Goal: Task Accomplishment & Management: Use online tool/utility

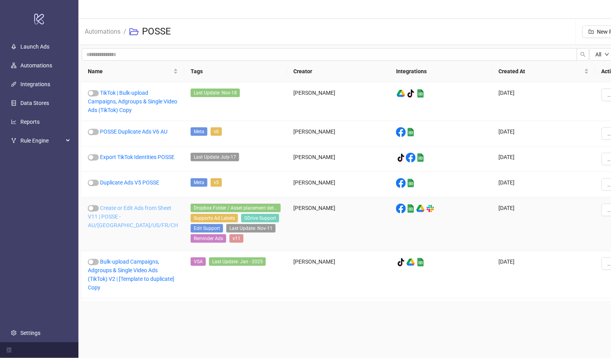
click at [143, 210] on link "Create or Edit Ads from Sheet V11 | POSSE - AU/UK/US/FR/CH" at bounding box center [133, 217] width 90 height 24
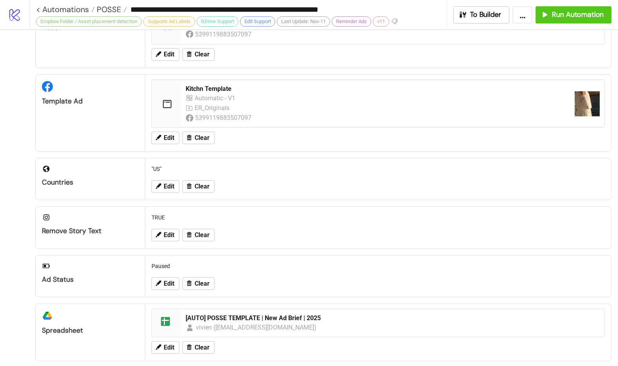
scroll to position [116, 0]
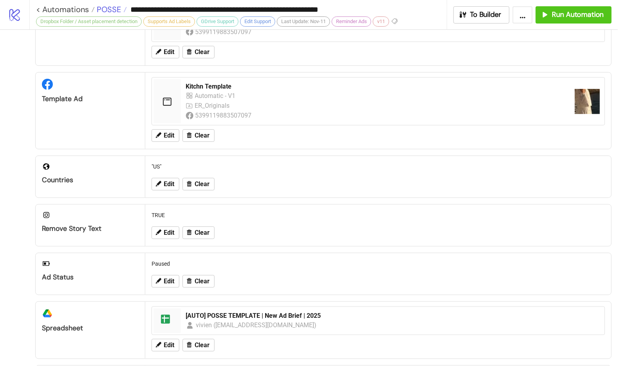
click at [111, 9] on span "POSSE" at bounding box center [108, 9] width 26 height 10
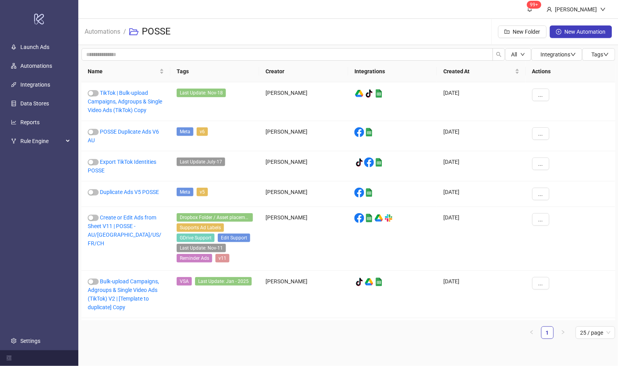
click at [372, 343] on div "Name Tags Creator Integrations Created At Actions TikTok | Bulk-upload Campaign…" at bounding box center [349, 203] width 534 height 284
click at [467, 344] on main "99+ Hanna Automations / POSSE New Folder New Automation All Integrations Tags N…" at bounding box center [348, 183] width 540 height 366
click at [407, 328] on ul "1 25 / page" at bounding box center [349, 332] width 534 height 13
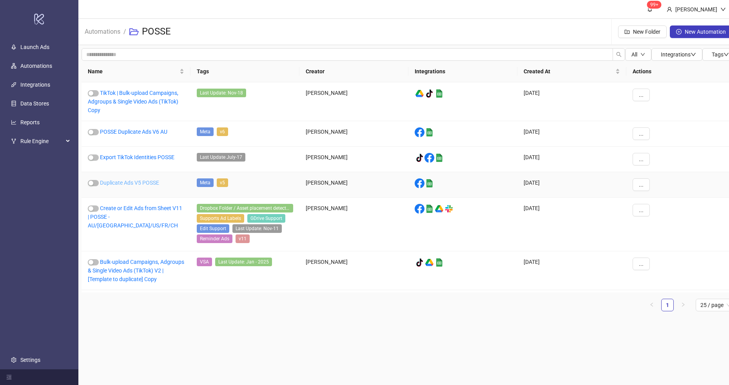
click at [149, 183] on link "Duplicate Ads V5 POSSE" at bounding box center [129, 182] width 59 height 6
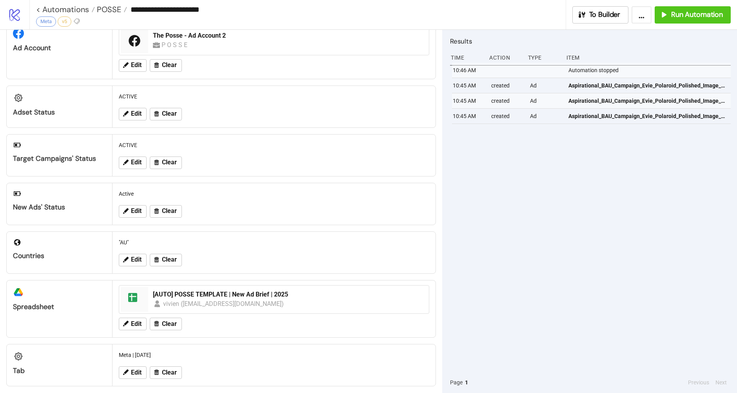
scroll to position [28, 0]
click at [701, 18] on span "Run Automation" at bounding box center [697, 14] width 52 height 9
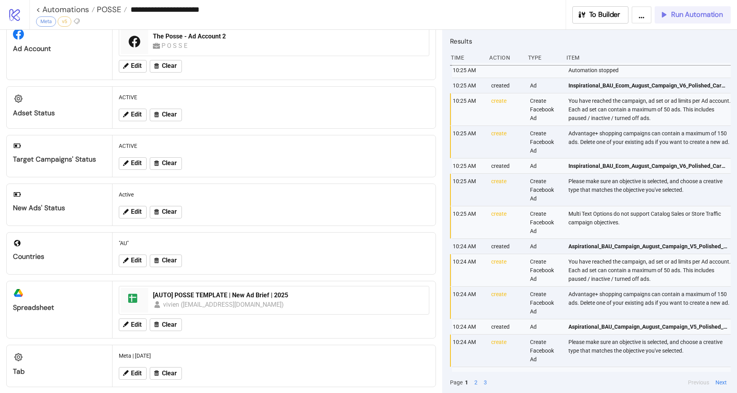
click at [692, 16] on span "Run Automation" at bounding box center [697, 14] width 52 height 9
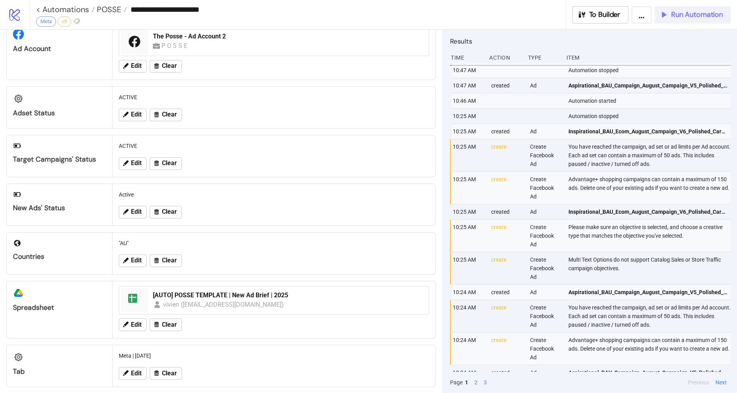
click at [692, 12] on span "Run Automation" at bounding box center [697, 14] width 52 height 9
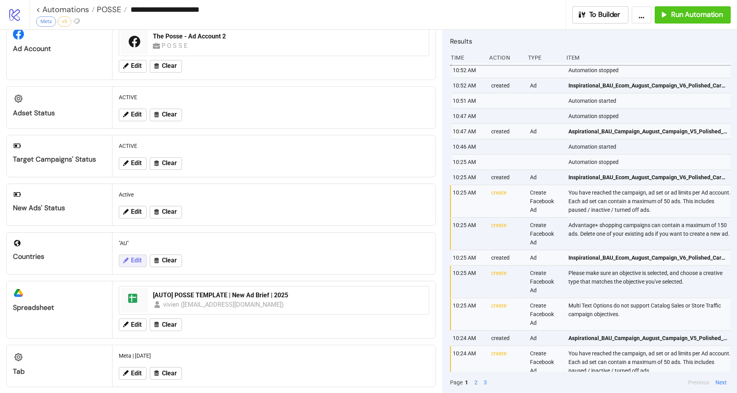
click at [125, 263] on icon at bounding box center [125, 260] width 7 height 7
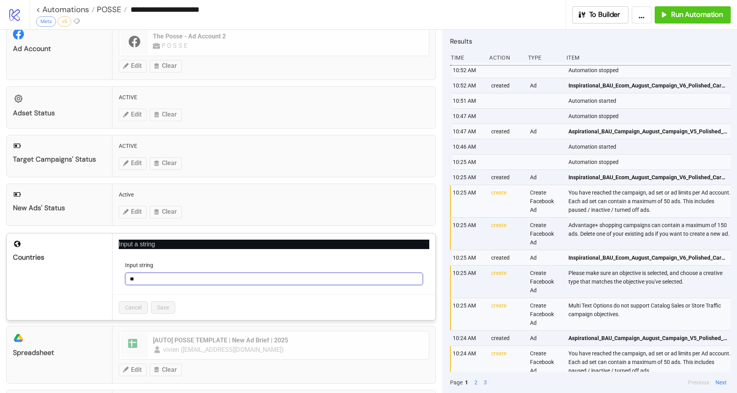
click at [150, 280] on input "**" at bounding box center [274, 278] width 298 height 13
type input "*"
type input "**"
click at [154, 303] on button "Save" at bounding box center [163, 307] width 24 height 13
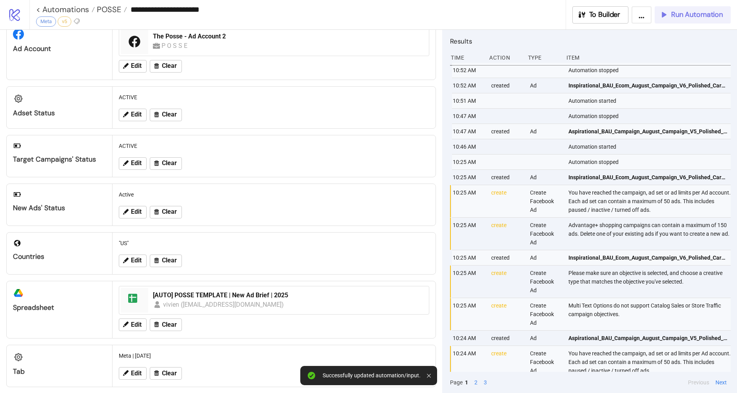
click at [671, 13] on span "Run Automation" at bounding box center [697, 14] width 52 height 9
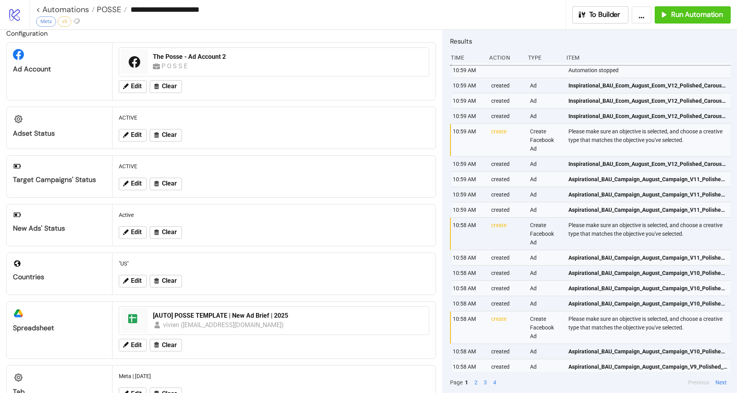
scroll to position [0, 0]
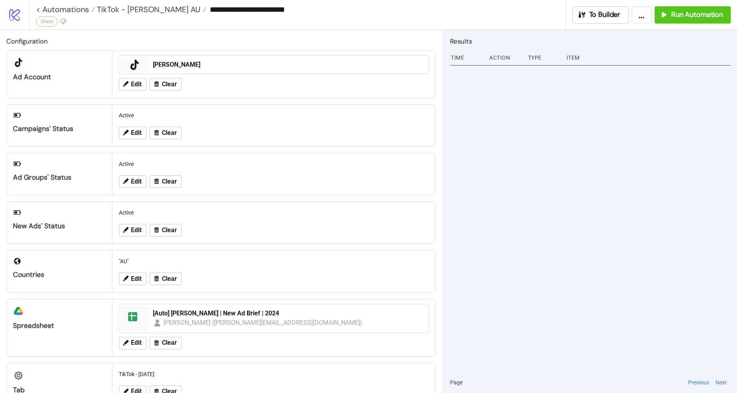
click at [606, 154] on div at bounding box center [590, 217] width 281 height 309
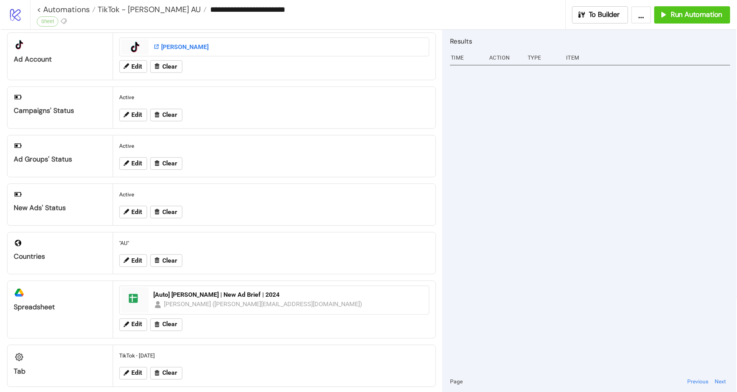
scroll to position [27, 0]
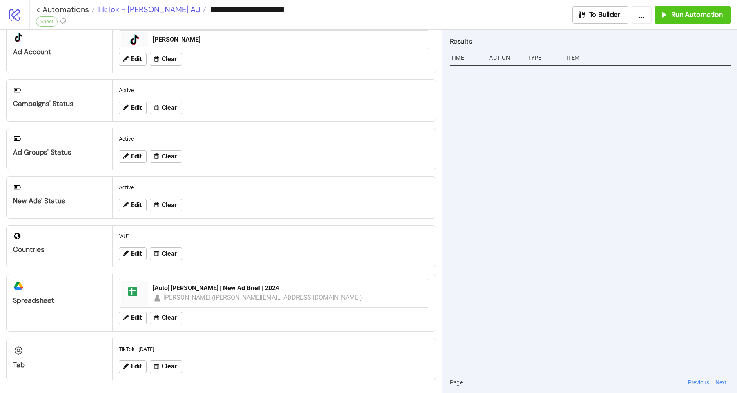
click at [132, 11] on span "TikTok - [PERSON_NAME] AU" at bounding box center [147, 9] width 105 height 10
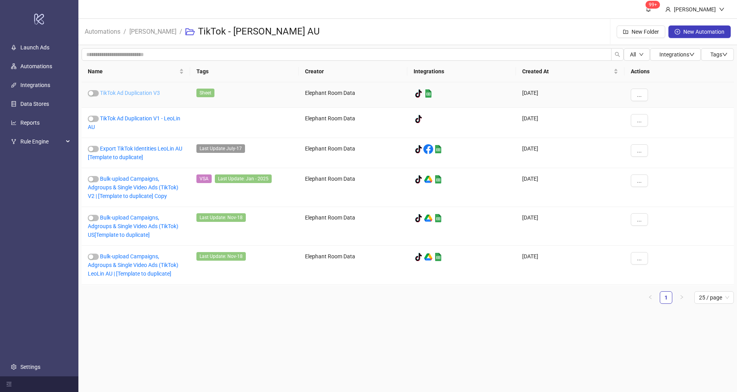
click at [145, 94] on link "TikTok Ad Duplication V3" at bounding box center [130, 93] width 60 height 6
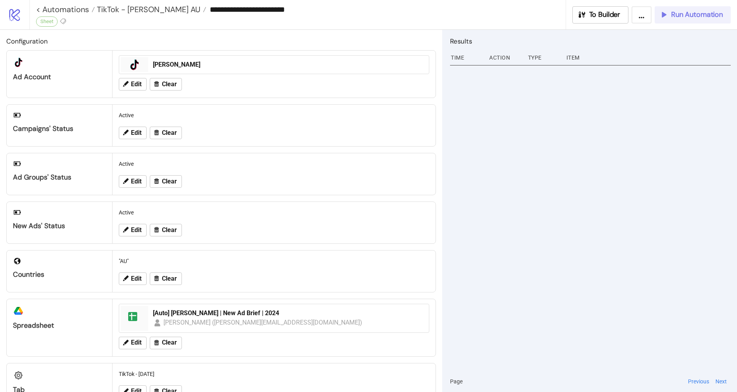
click at [699, 7] on button "Run Automation" at bounding box center [692, 14] width 76 height 17
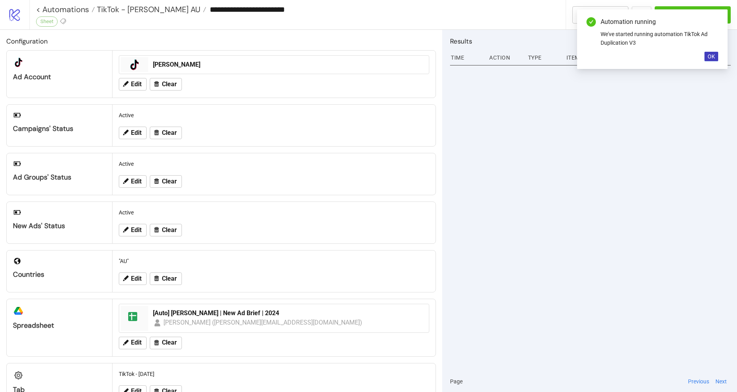
click at [712, 48] on div "Automation running We've started running automation TikTok Ad Duplication V3 OK" at bounding box center [652, 39] width 150 height 60
click at [711, 52] on button "OK" at bounding box center [711, 56] width 14 height 9
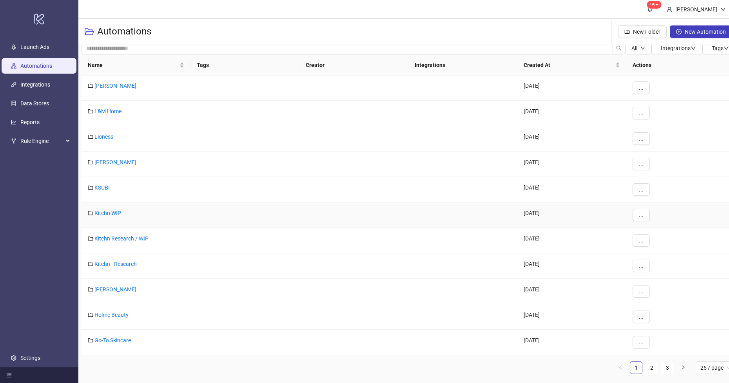
scroll to position [8, 0]
click at [109, 187] on link "KSUBI" at bounding box center [101, 187] width 15 height 6
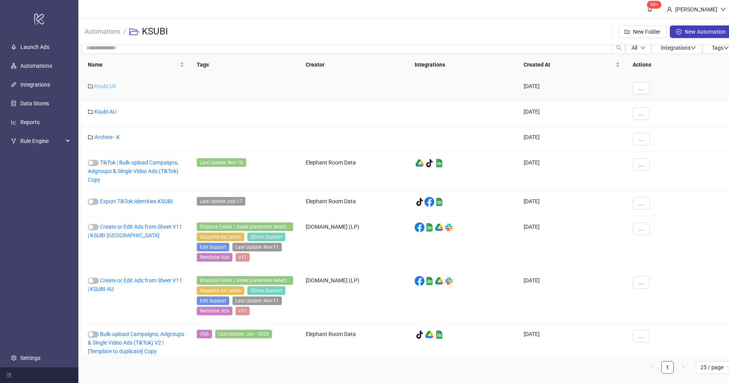
click at [105, 83] on link "Ksubi US" at bounding box center [105, 86] width 22 height 6
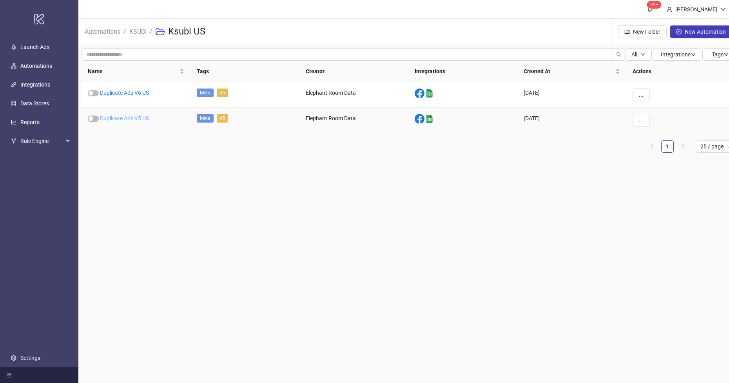
click at [111, 115] on link "Duplicate Ads V5 US" at bounding box center [124, 118] width 49 height 6
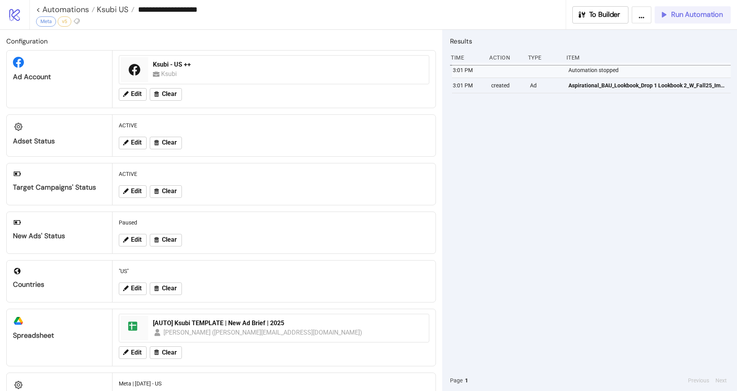
click at [699, 12] on span "Run Automation" at bounding box center [697, 14] width 52 height 9
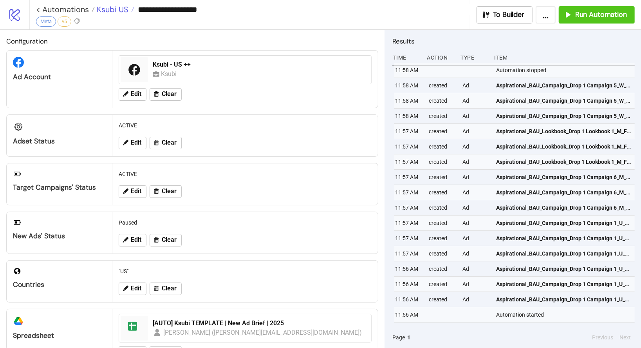
click at [109, 13] on span "Ksubi US" at bounding box center [112, 9] width 34 height 10
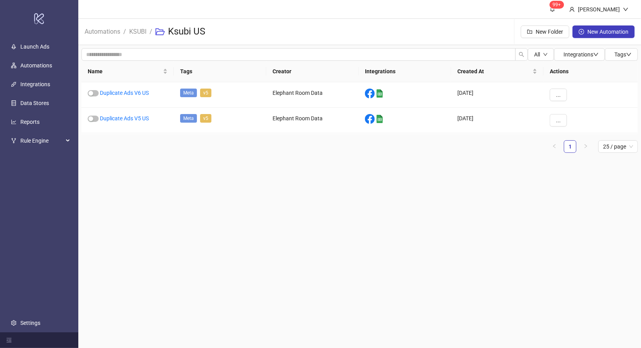
click at [134, 36] on li "KSUBI" at bounding box center [137, 31] width 17 height 25
click at [135, 34] on link "KSUBI" at bounding box center [138, 31] width 20 height 9
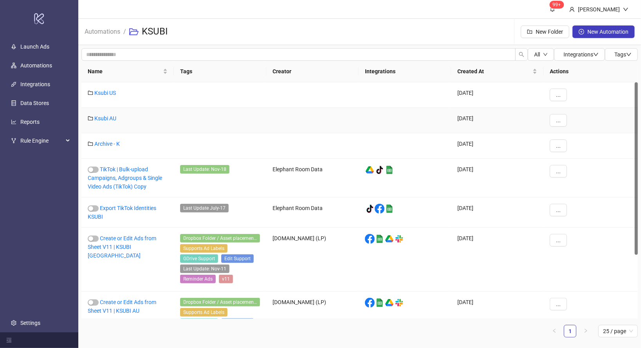
click at [97, 114] on div "Ksubi AU" at bounding box center [128, 120] width 92 height 25
click at [102, 117] on link "Ksubi AU" at bounding box center [105, 118] width 22 height 6
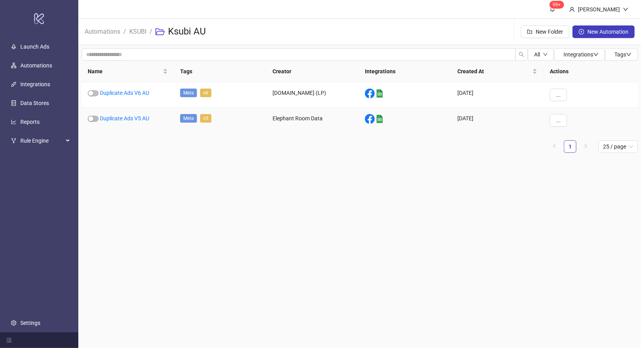
click at [102, 117] on link "Duplicate Ads V5 AU" at bounding box center [124, 118] width 49 height 6
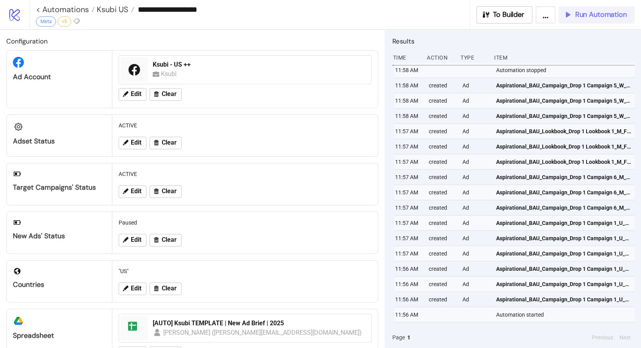
type input "**********"
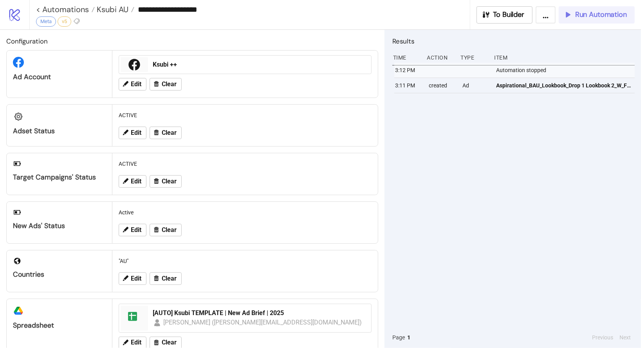
click at [585, 16] on span "Run Automation" at bounding box center [602, 14] width 52 height 9
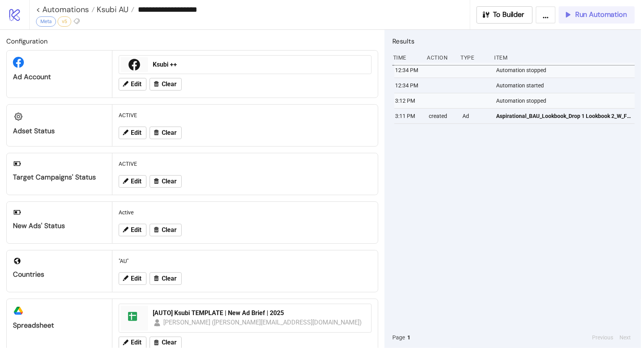
click at [601, 16] on span "Run Automation" at bounding box center [602, 14] width 52 height 9
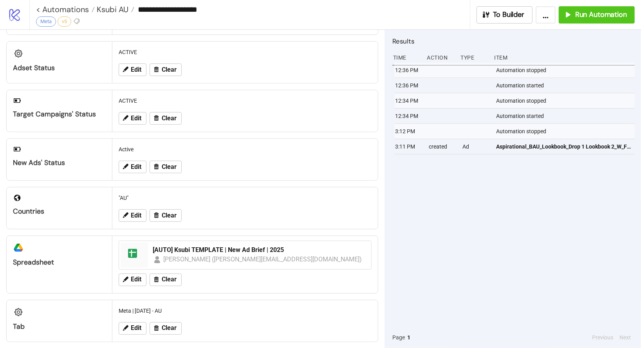
scroll to position [72, 0]
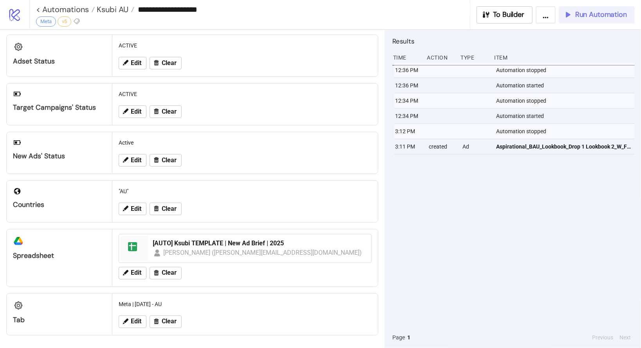
click at [612, 21] on button "Run Automation" at bounding box center [597, 14] width 76 height 17
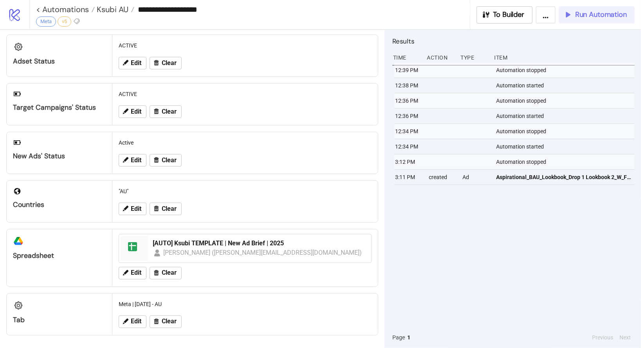
click at [585, 16] on span "Run Automation" at bounding box center [602, 14] width 52 height 9
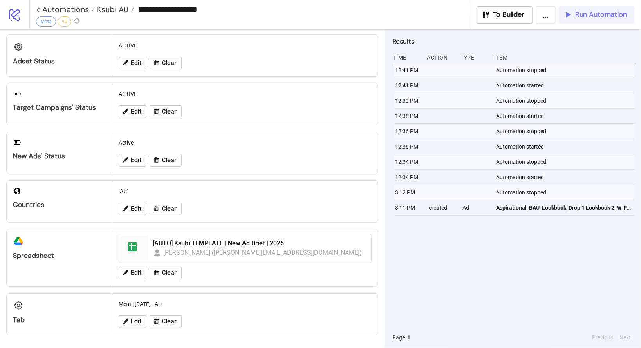
click at [599, 17] on span "Run Automation" at bounding box center [602, 14] width 52 height 9
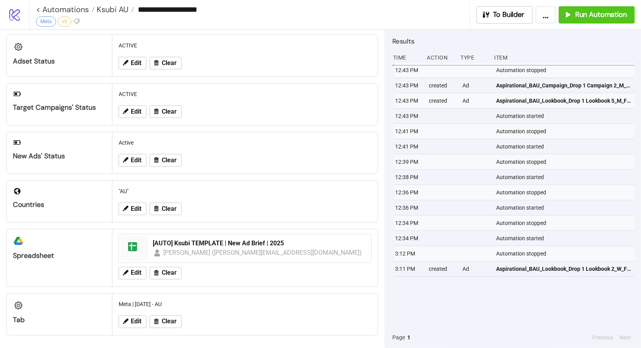
click at [557, 12] on div "To Builder ... Run Automation" at bounding box center [556, 14] width 171 height 17
click at [561, 13] on button "Run Automation" at bounding box center [597, 14] width 76 height 17
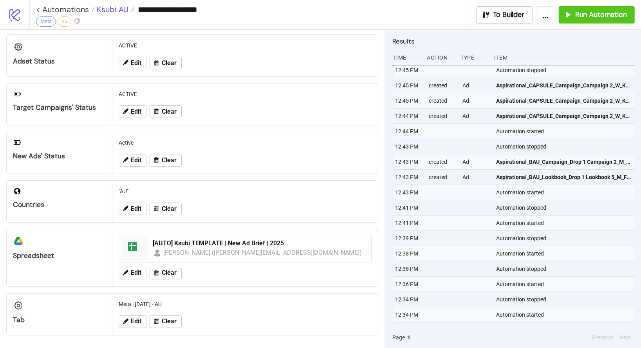
click at [115, 11] on span "Ksubi AU" at bounding box center [112, 9] width 34 height 10
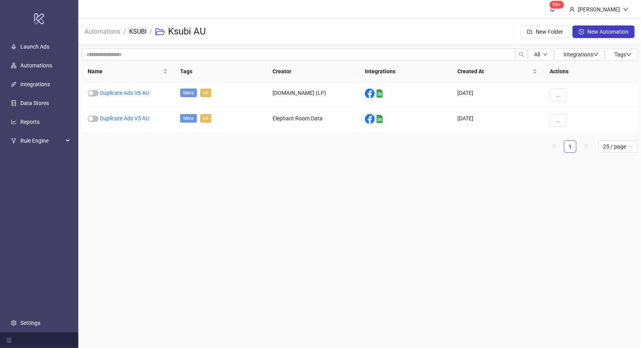
click at [132, 26] on li "KSUBI" at bounding box center [137, 31] width 17 height 25
click at [132, 27] on link "KSUBI" at bounding box center [138, 31] width 20 height 9
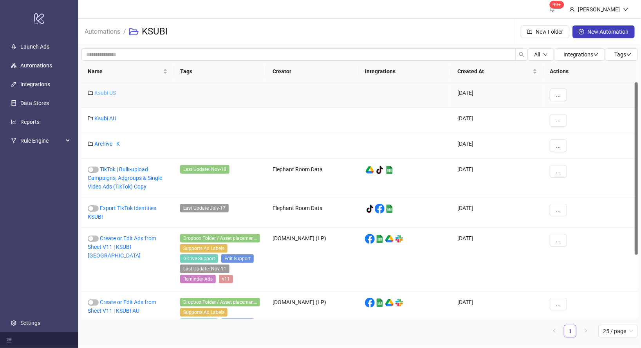
click at [103, 95] on link "Ksubi US" at bounding box center [105, 93] width 22 height 6
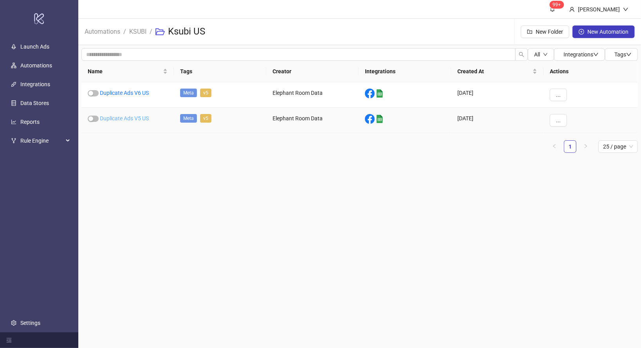
click at [134, 118] on link "Duplicate Ads V5 US" at bounding box center [124, 118] width 49 height 6
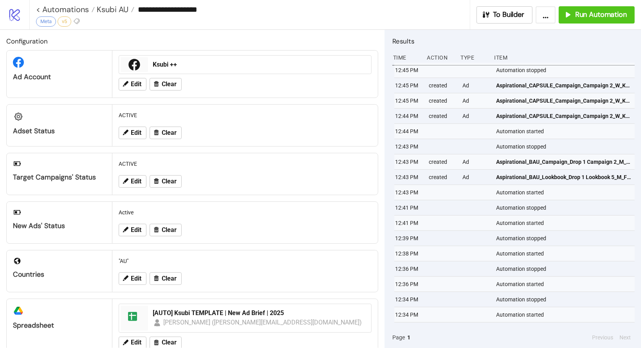
type input "**********"
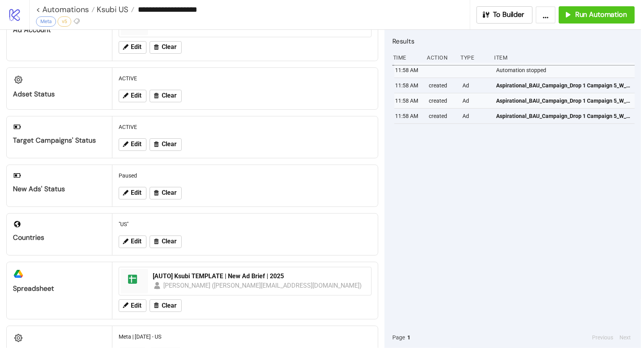
scroll to position [82, 0]
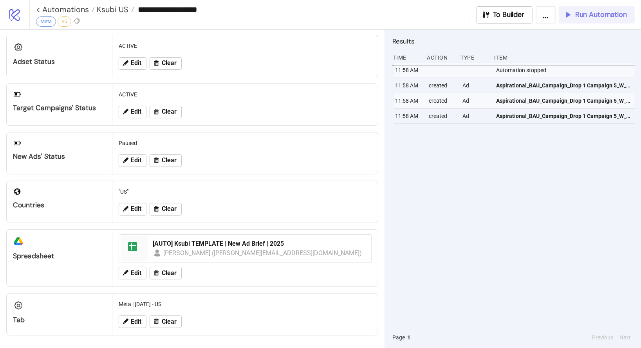
click at [569, 22] on button "Run Automation" at bounding box center [597, 14] width 76 height 17
